Goal: Task Accomplishment & Management: Use online tool/utility

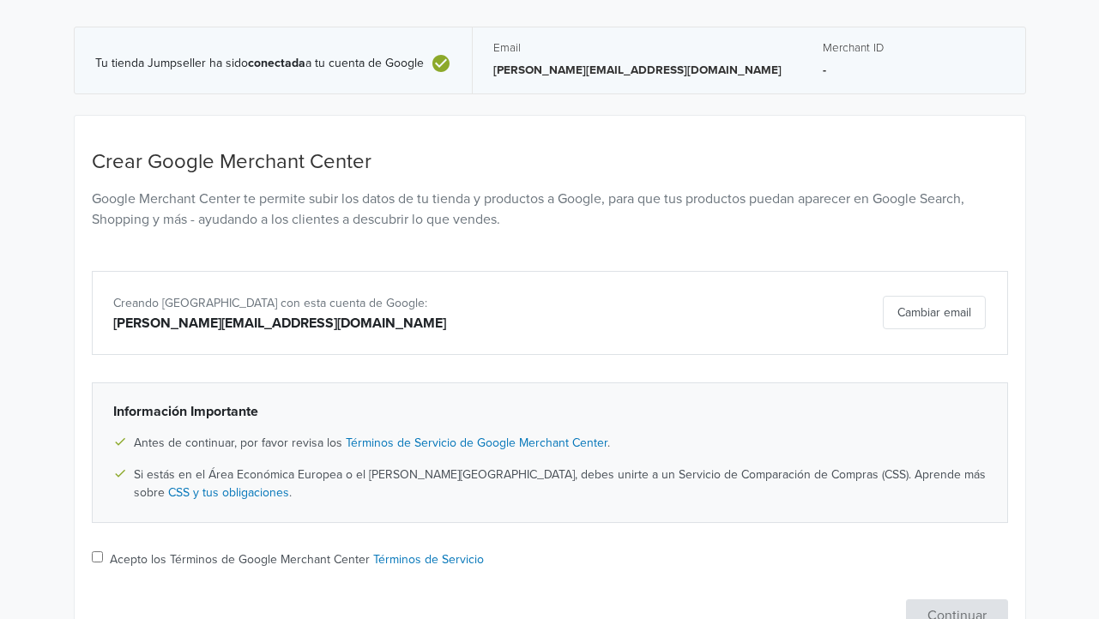
scroll to position [206, 0]
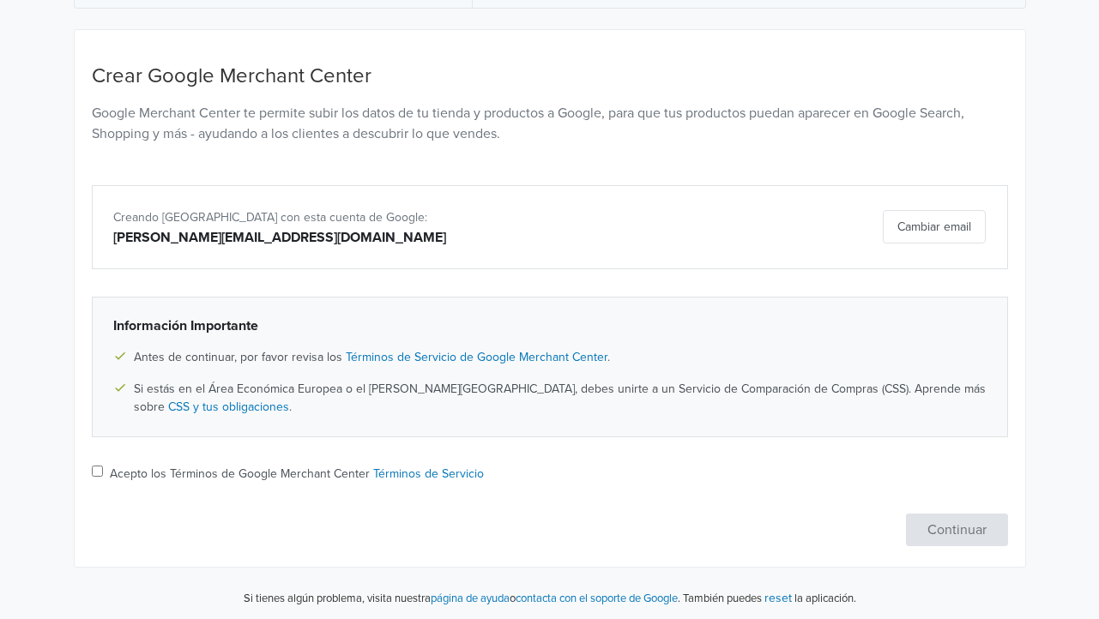
click at [99, 467] on input "Acepto los Términos de Google Merchant Center Términos de Servicio" at bounding box center [97, 471] width 11 height 11
checkbox input "true"
click at [972, 519] on button "Continuar" at bounding box center [957, 530] width 102 height 33
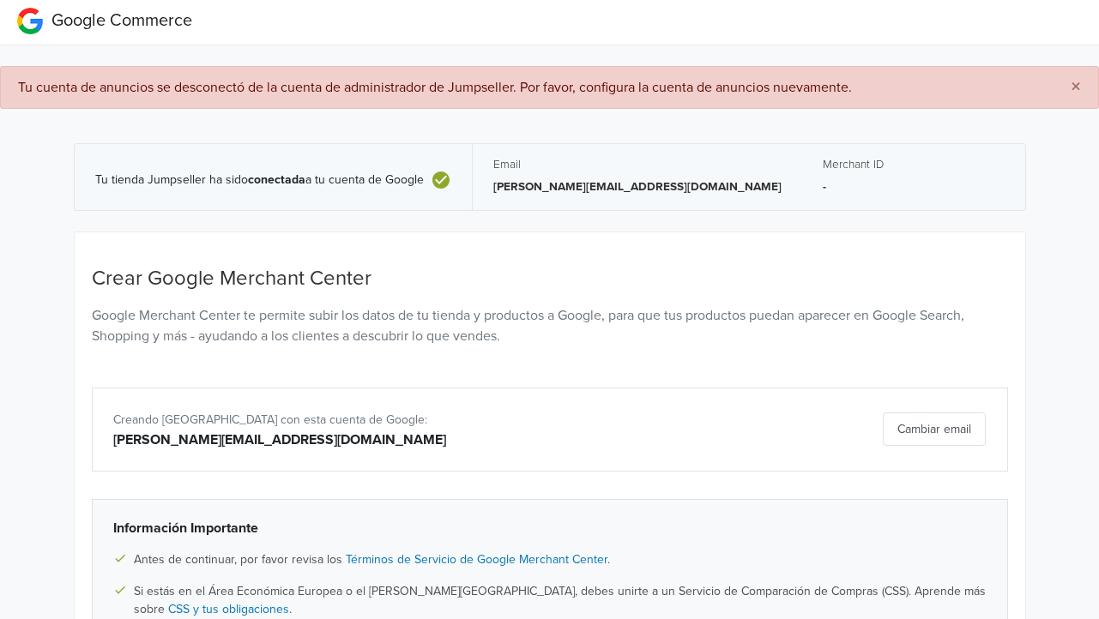
scroll to position [0, 0]
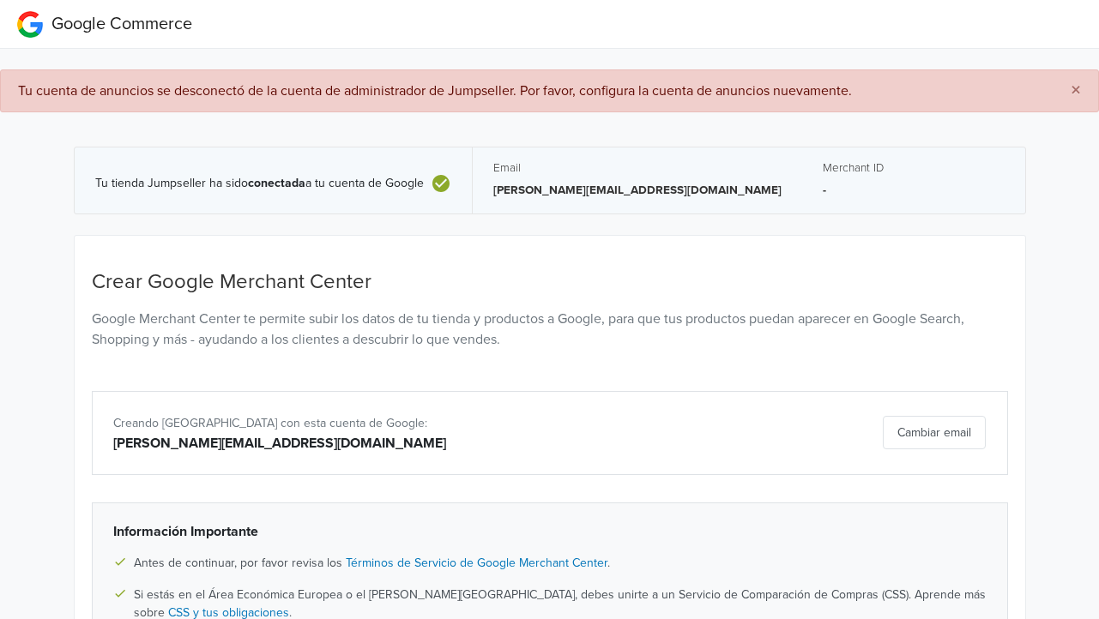
select select "cl"
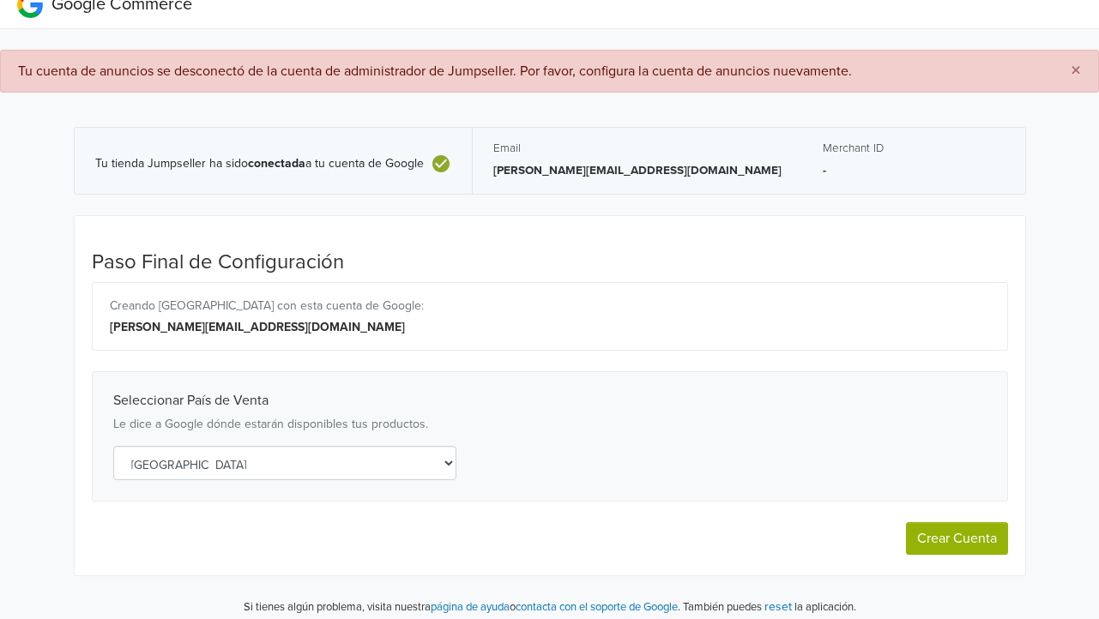
scroll to position [28, 0]
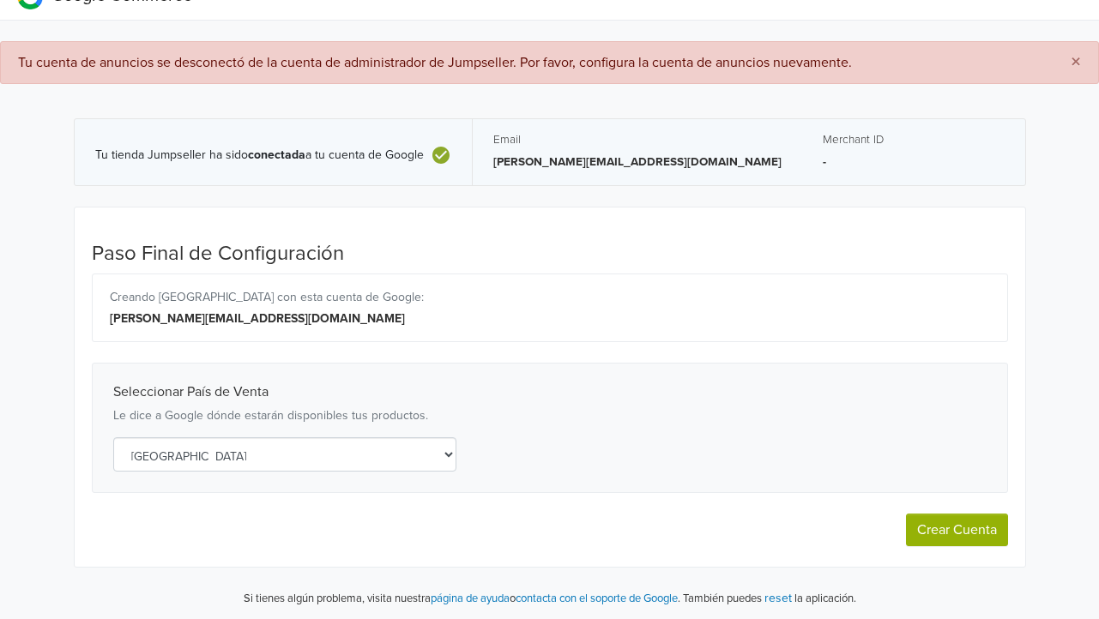
click at [978, 531] on button "Crear Cuenta" at bounding box center [957, 530] width 102 height 33
select select "cl"
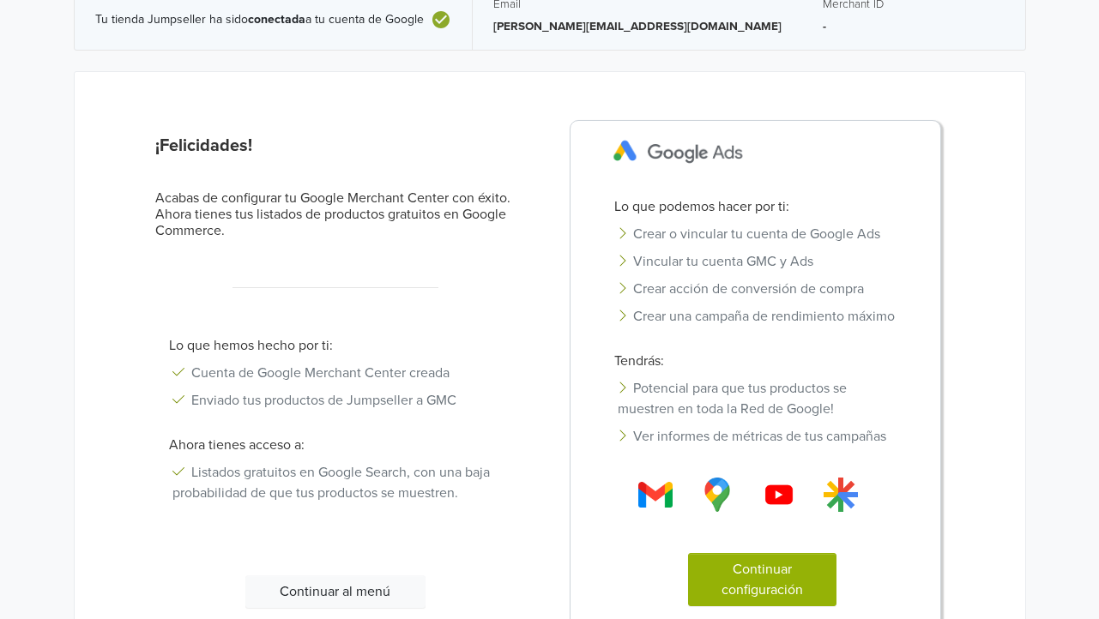
scroll to position [277, 0]
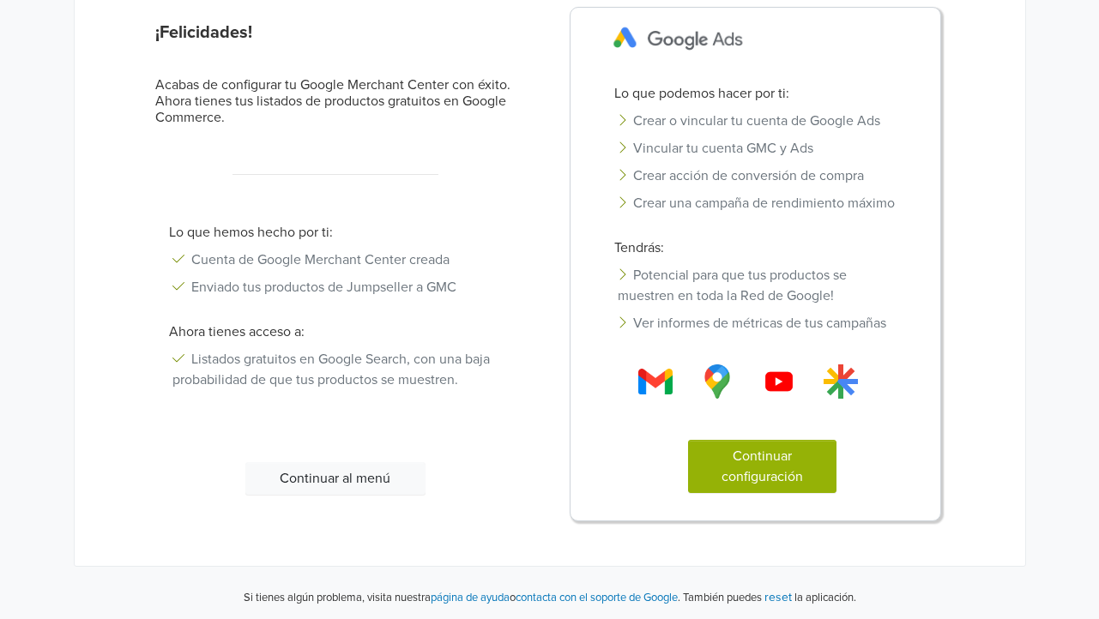
click at [755, 479] on button "Continuar configuración" at bounding box center [762, 466] width 148 height 53
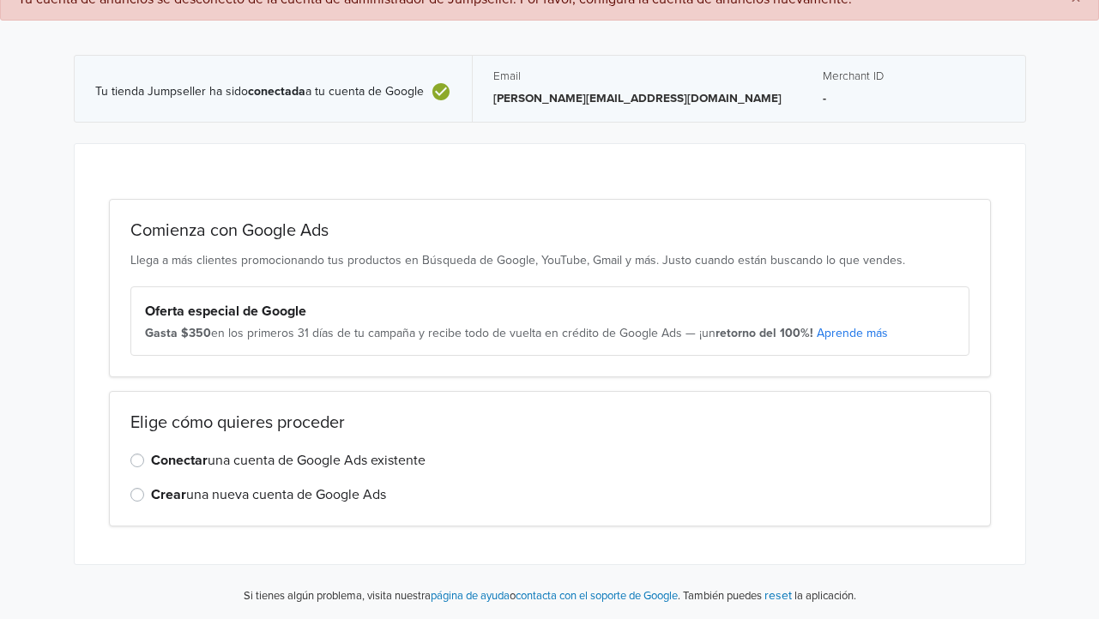
scroll to position [89, 0]
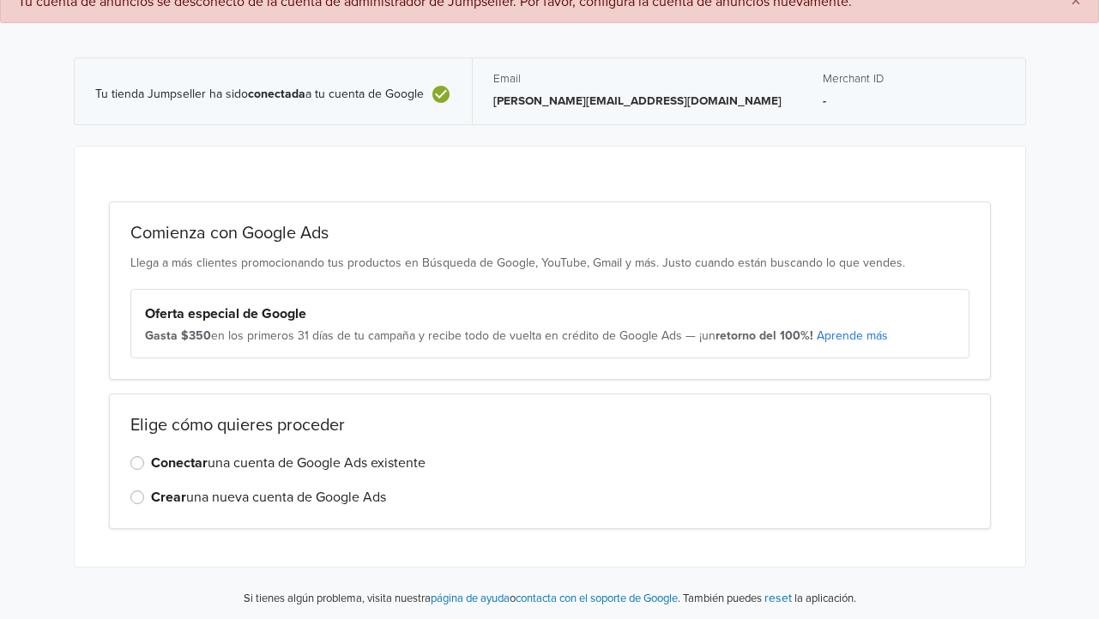
click at [151, 461] on label "Conectar una cuenta de Google Ads existente" at bounding box center [288, 463] width 274 height 21
click at [0, 0] on input "Conectar una cuenta de Google Ads existente" at bounding box center [0, 0] width 0 height 0
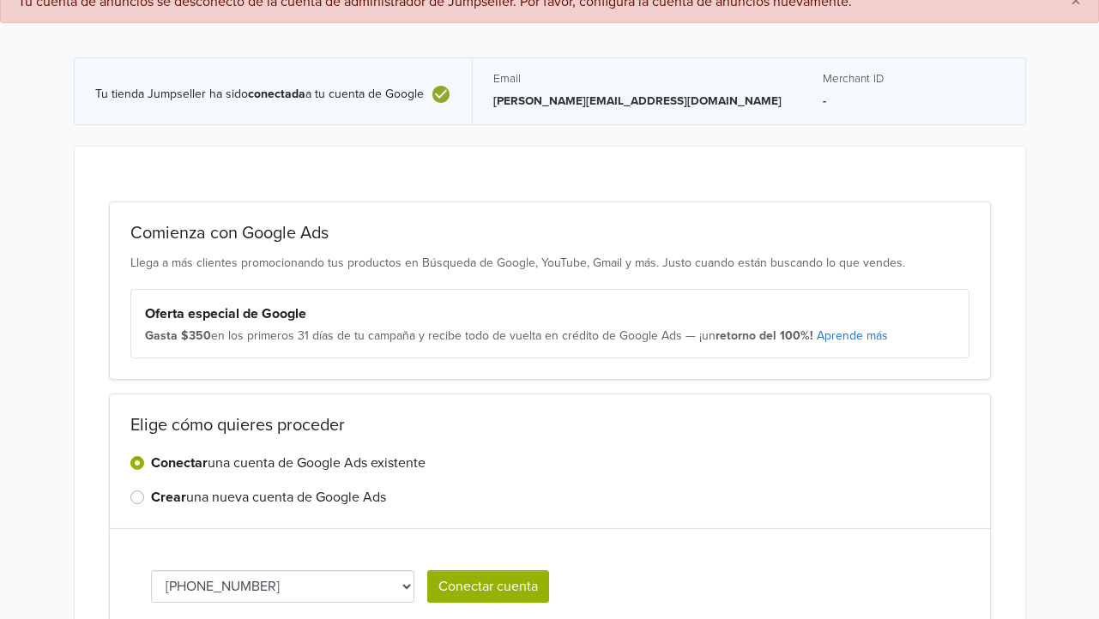
scroll to position [184, 0]
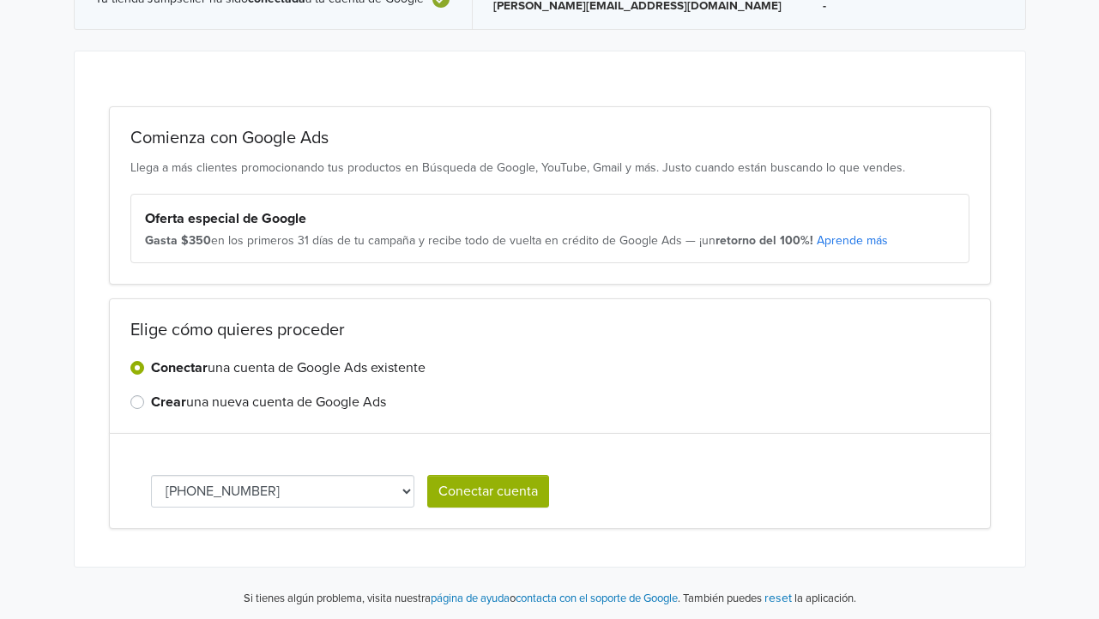
click at [151, 400] on label "Crear una nueva cuenta de Google Ads" at bounding box center [268, 402] width 235 height 21
click at [0, 0] on input "Crear una nueva cuenta de Google Ads" at bounding box center [0, 0] width 0 height 0
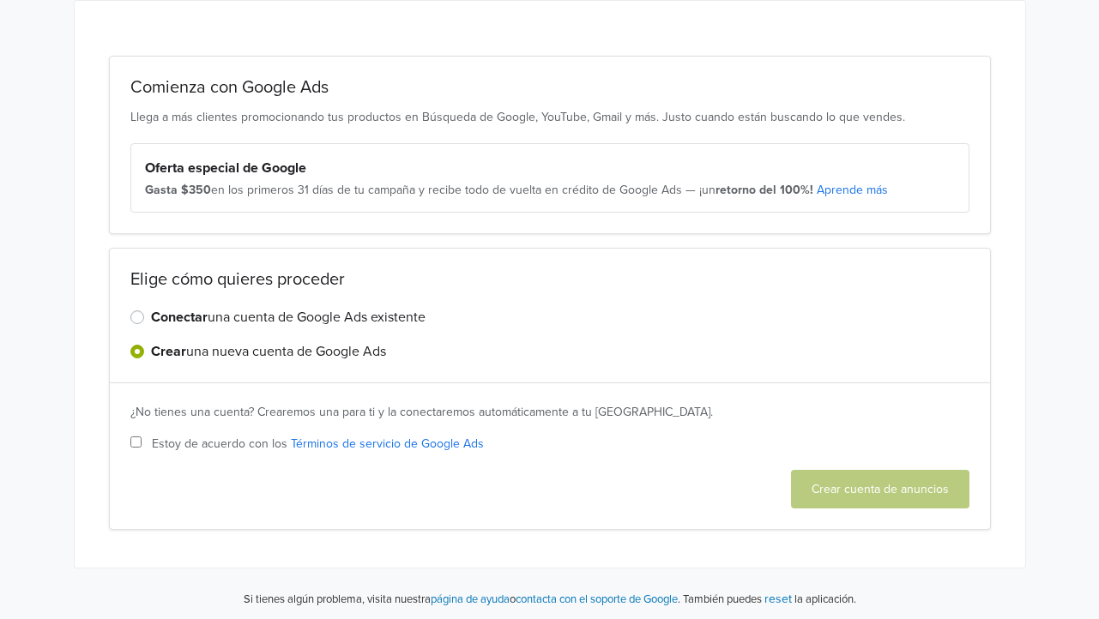
click at [133, 442] on input "Estoy de acuerdo con los Términos de servicio de Google Ads" at bounding box center [135, 441] width 11 height 11
checkbox input "true"
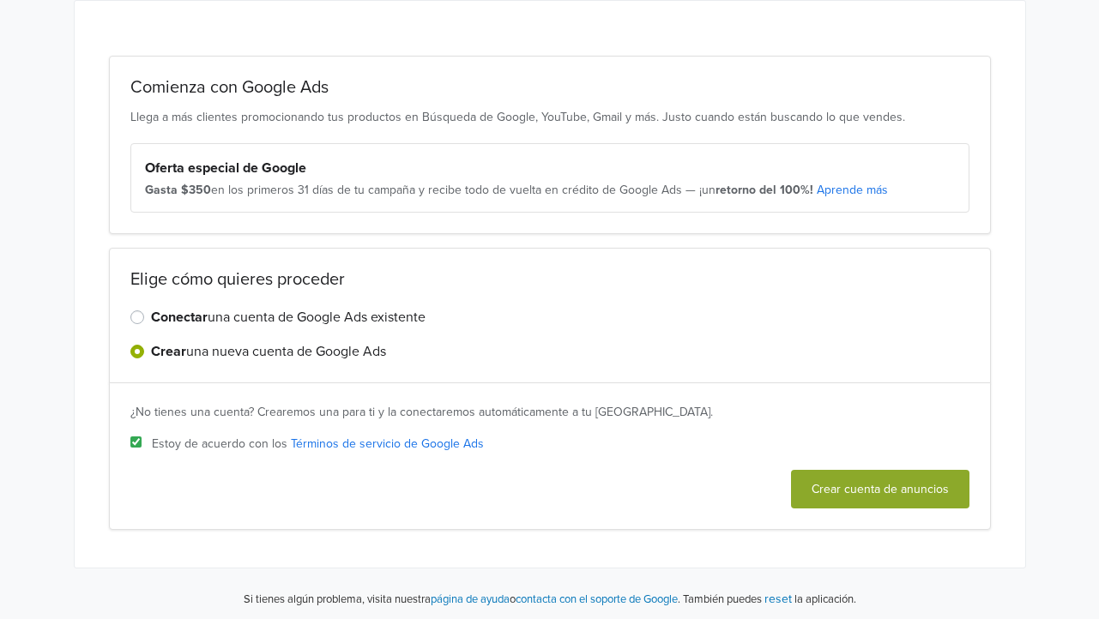
click at [851, 491] on button "Crear cuenta de anuncios" at bounding box center [880, 489] width 178 height 39
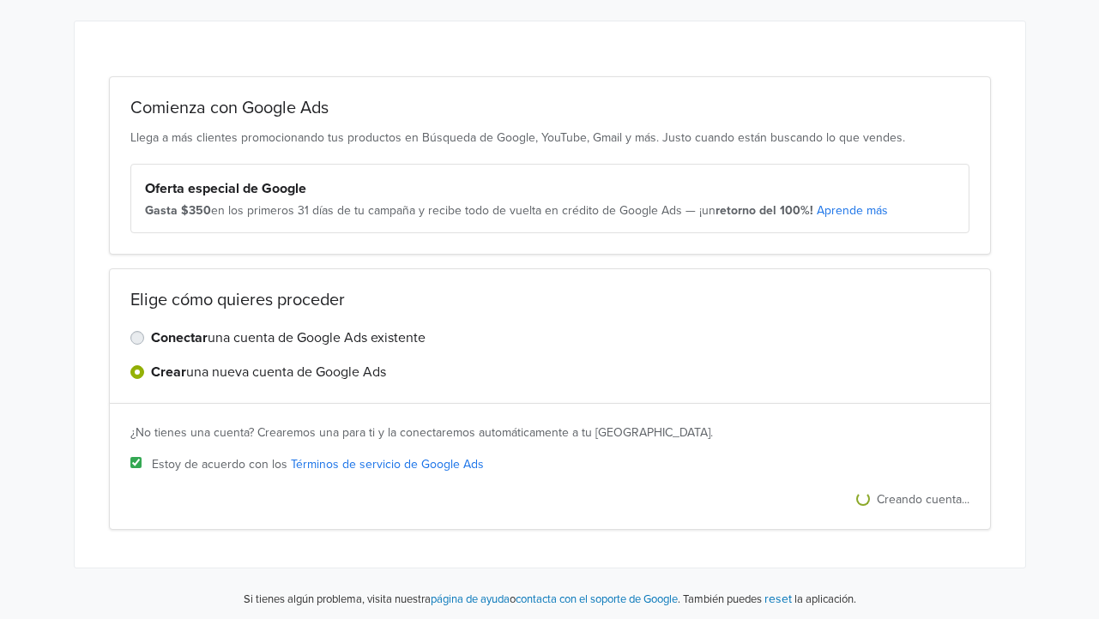
scroll to position [0, 0]
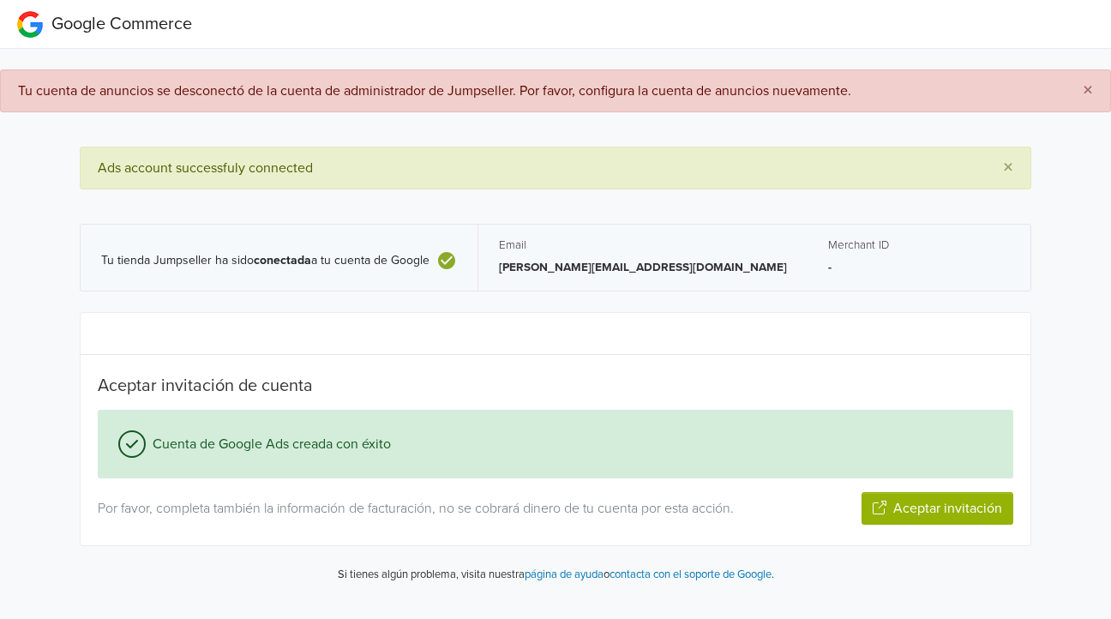
click at [954, 511] on button "Aceptar invitación" at bounding box center [938, 508] width 152 height 33
click at [948, 515] on button "Siguiente paso" at bounding box center [957, 508] width 111 height 33
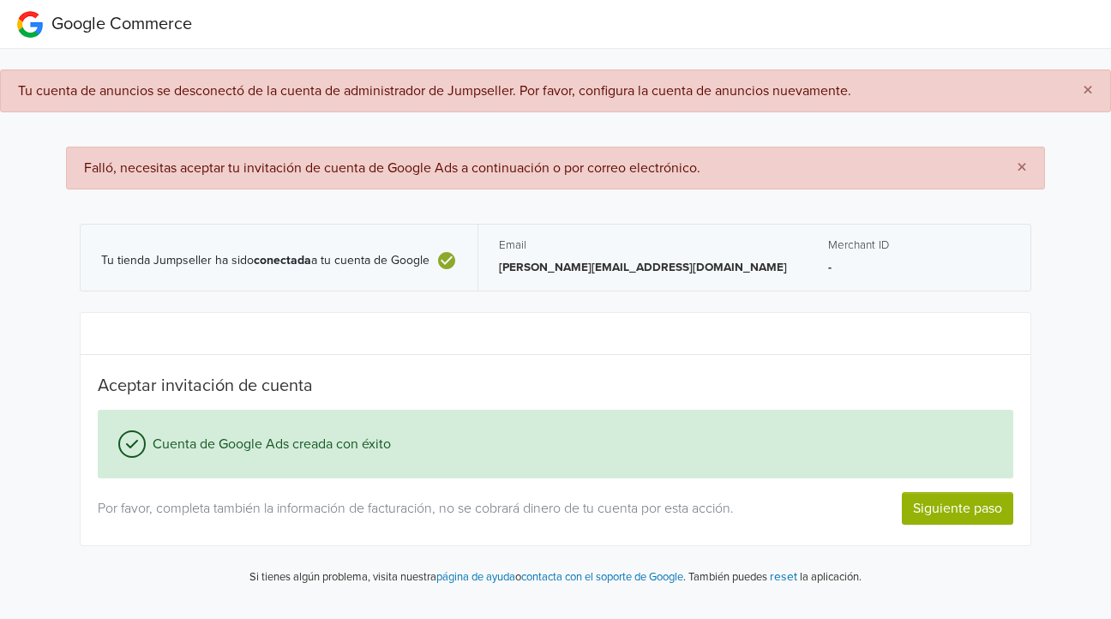
click at [951, 514] on button "Siguiente paso" at bounding box center [957, 508] width 111 height 33
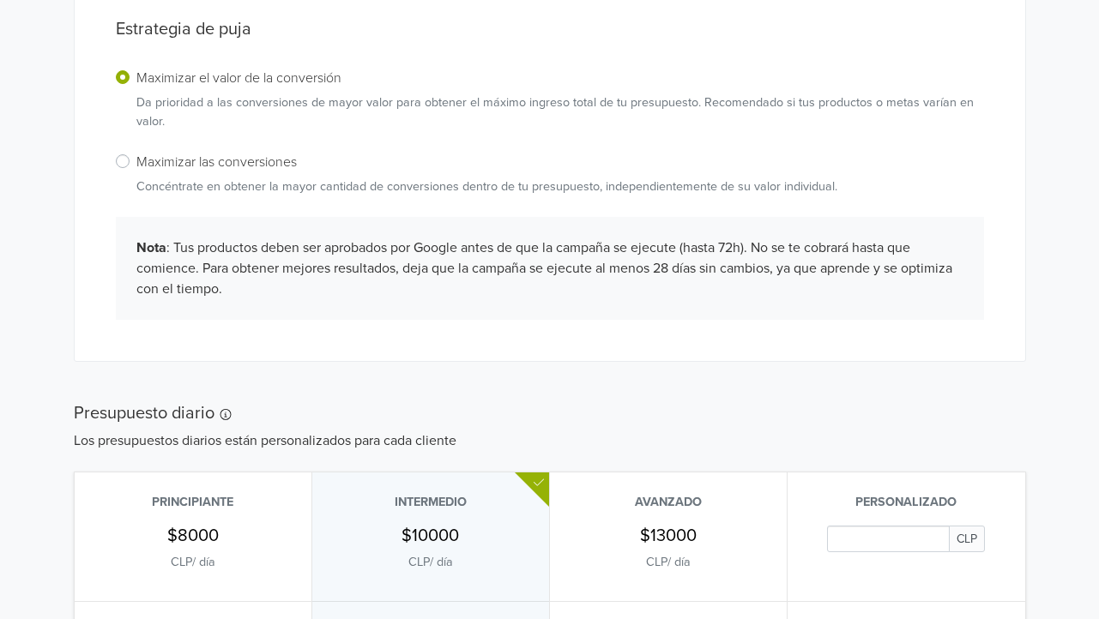
scroll to position [503, 0]
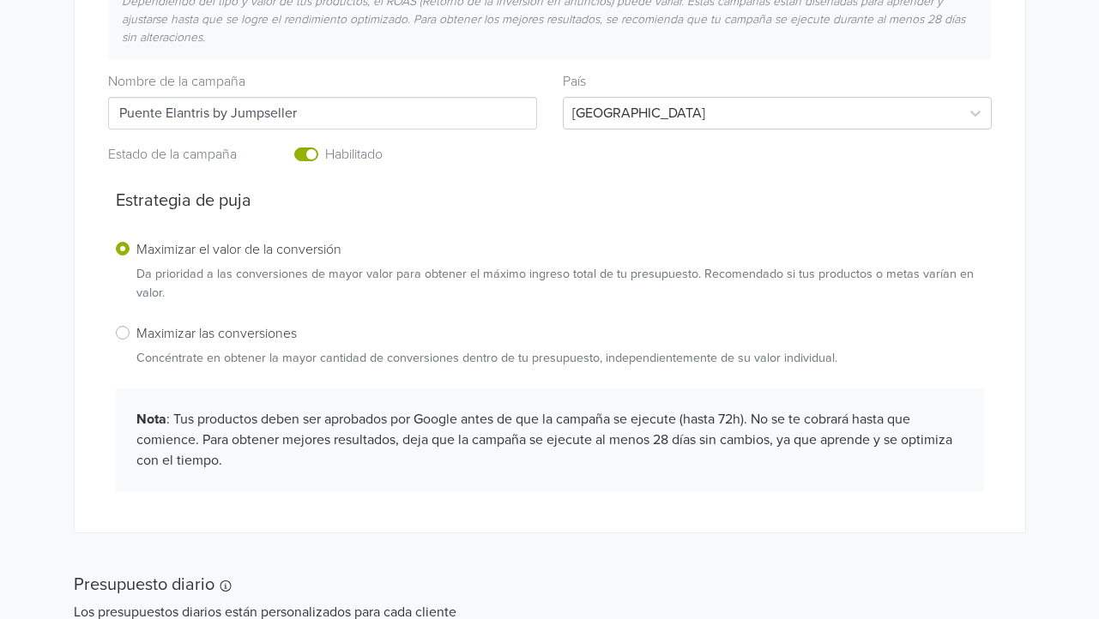
click at [633, 175] on div "Estrategia de puja Maximizar el valor de la conversión Da prioridad a las conve…" at bounding box center [549, 341] width 909 height 342
click at [61, 299] on div "Nueva campaña de rendimiento máximo Esta campaña de rendimiento máximo se crear…" at bounding box center [550, 188] width 978 height 690
click at [42, 353] on div "Tu tienda Jumpseller ha sido conectada a tu cuenta de Google Email alphonse.spa…" at bounding box center [549, 337] width 1124 height 1429
click at [939, 352] on div "Maximizar las conversiones Concéntrate en obtener la mayor cantidad de conversi…" at bounding box center [550, 344] width 868 height 45
click at [136, 329] on label "Maximizar las conversiones Concéntrate en obtener la mayor cantidad de conversi…" at bounding box center [486, 344] width 701 height 45
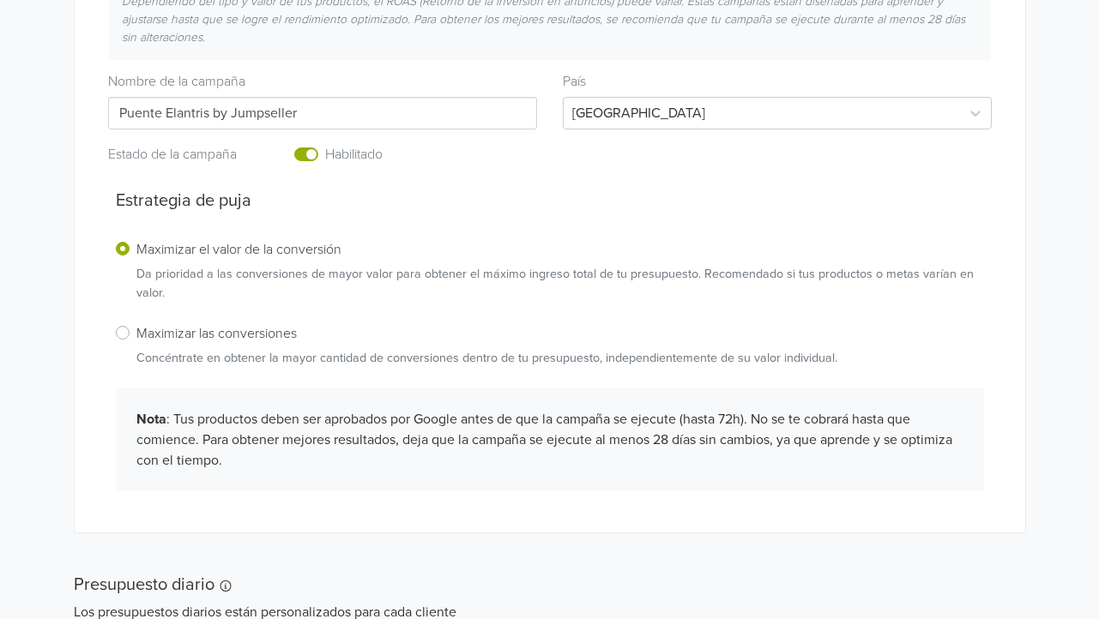
click at [0, 0] on input "Maximizar las conversiones Concéntrate en obtener la mayor cantidad de conversi…" at bounding box center [0, 0] width 0 height 0
click at [71, 334] on div "Nueva campaña de rendimiento máximo Esta campaña de rendimiento máximo se crear…" at bounding box center [550, 188] width 978 height 690
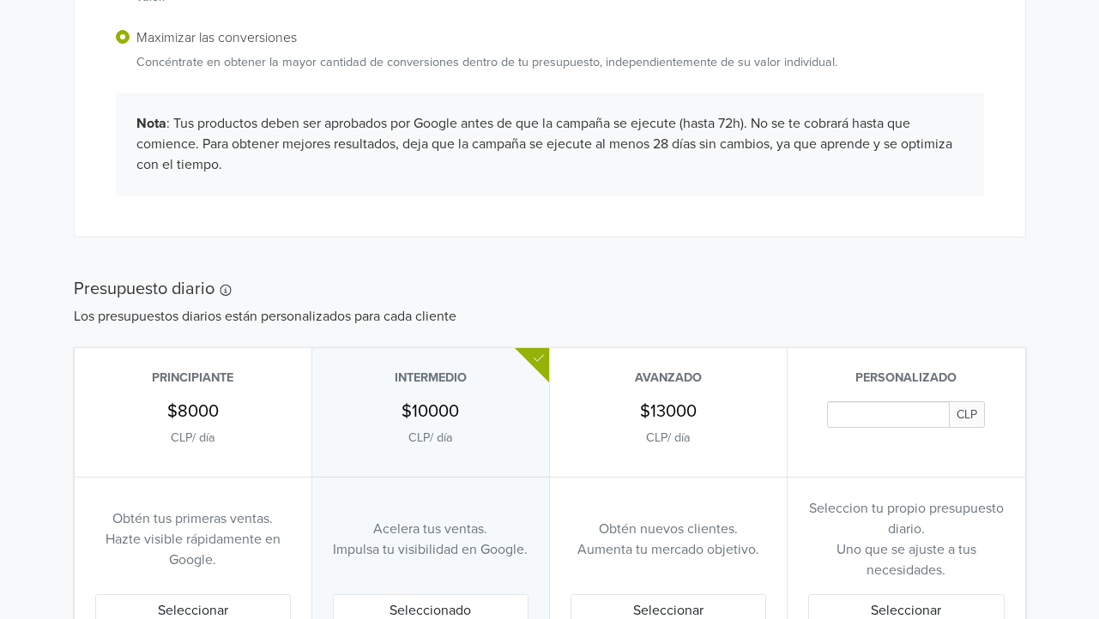
scroll to position [932, 0]
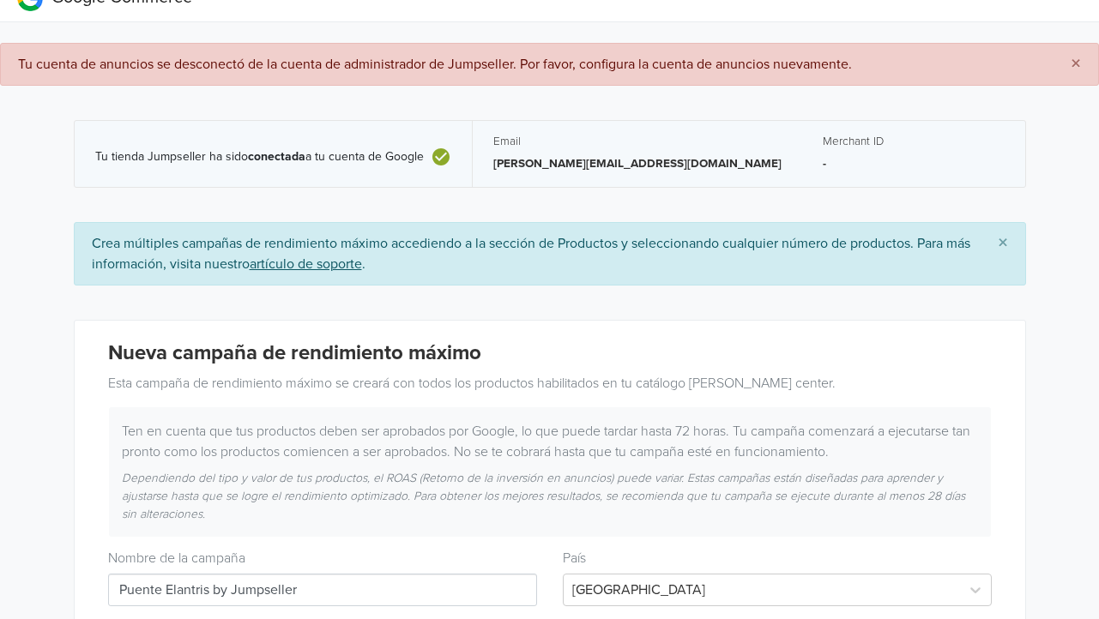
scroll to position [0, 0]
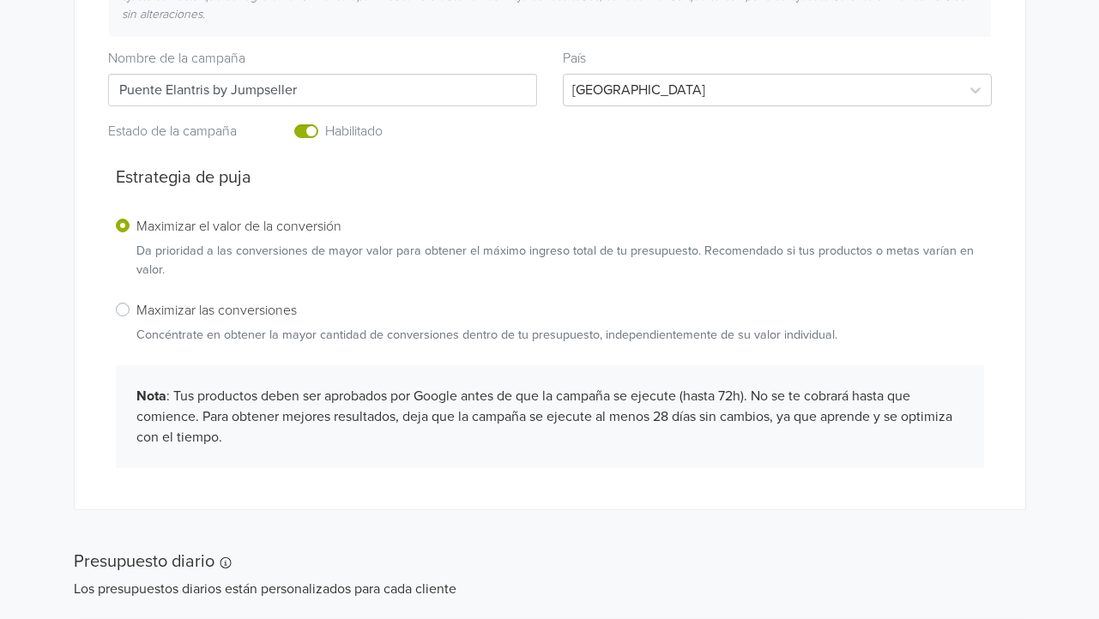
scroll to position [340, 0]
